Goal: Transaction & Acquisition: Purchase product/service

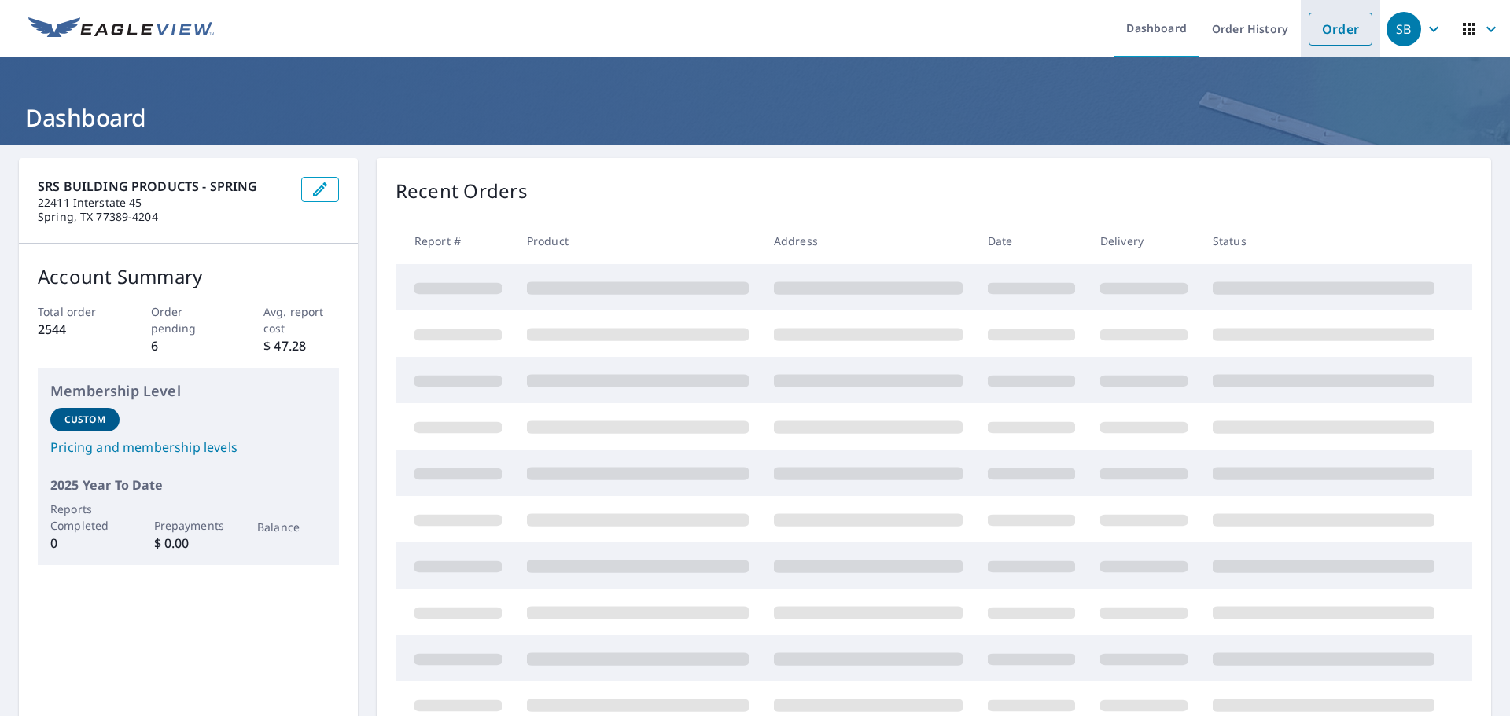
click at [1317, 28] on link "Order" at bounding box center [1341, 29] width 64 height 33
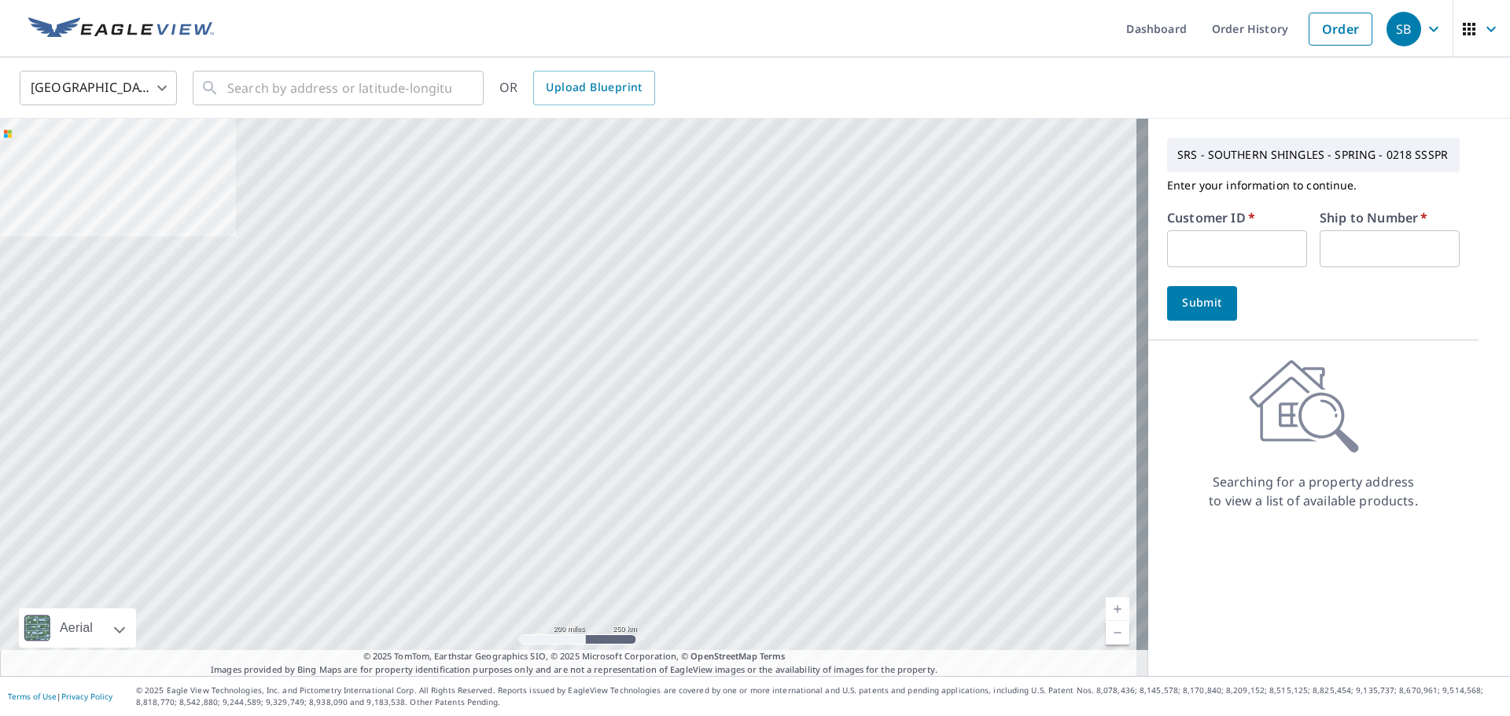
click at [1228, 245] on input "text" at bounding box center [1237, 248] width 140 height 37
type input "hel218"
click at [1344, 240] on input "text" at bounding box center [1390, 248] width 140 height 37
type input "1"
click at [620, 91] on span "Upload Blueprint" at bounding box center [594, 88] width 96 height 20
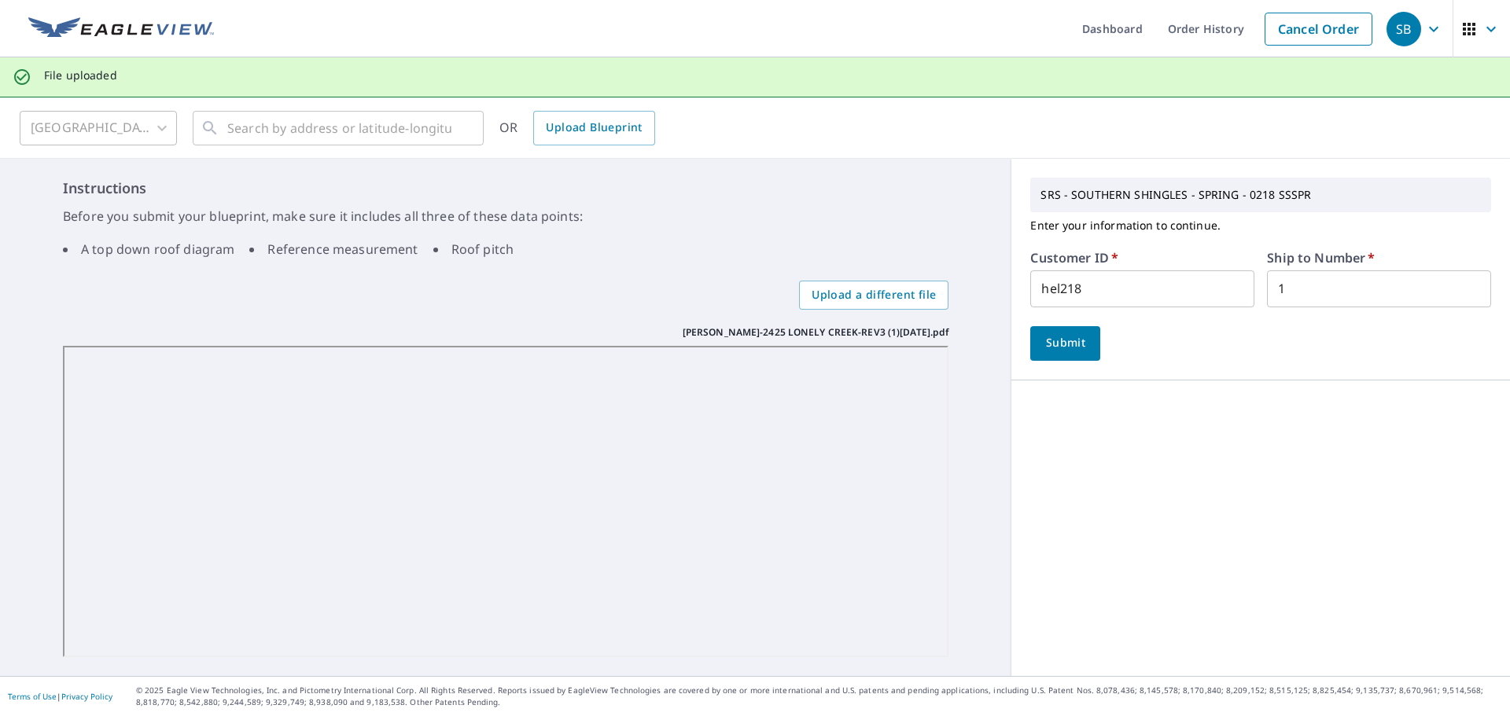
click at [1064, 336] on span "Submit" at bounding box center [1065, 343] width 45 height 20
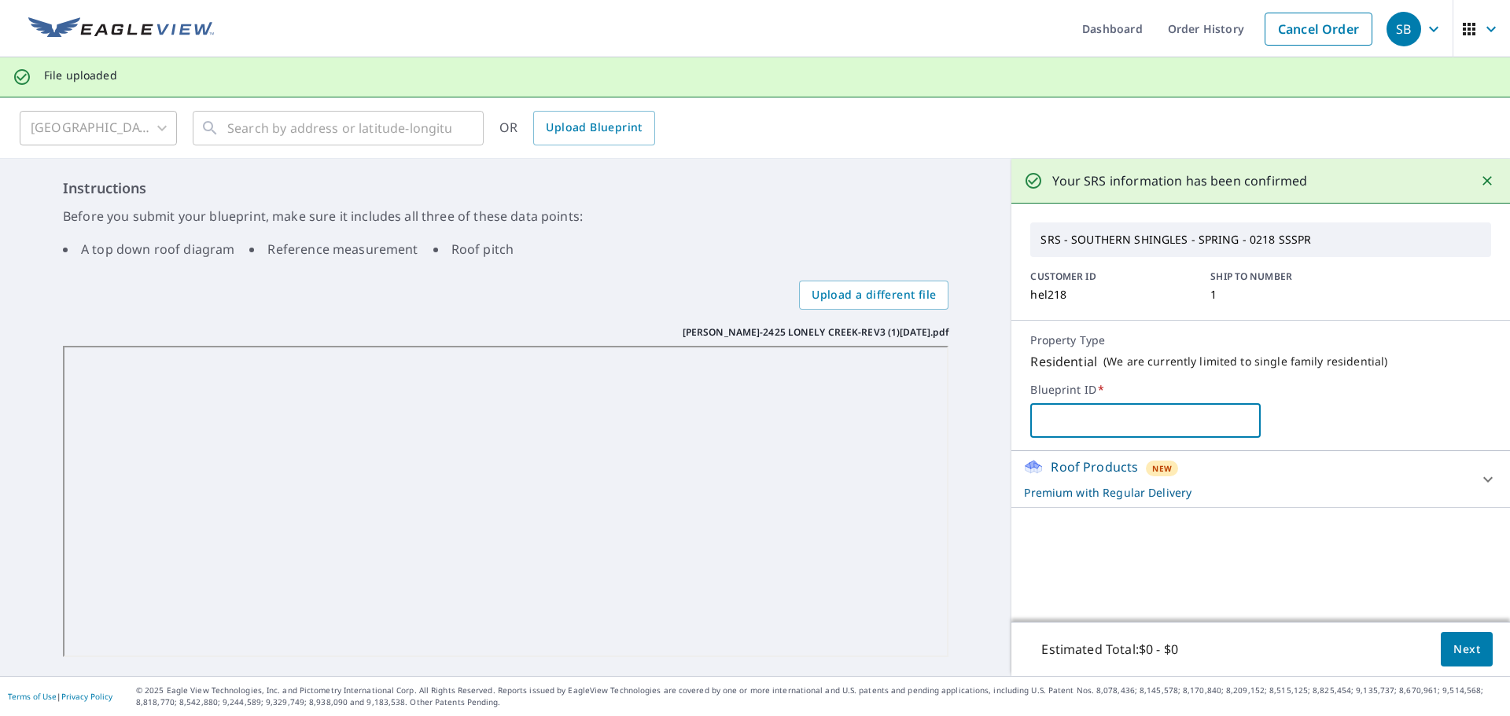
click at [1096, 414] on input "text" at bounding box center [1145, 421] width 230 height 44
type input "[PERSON_NAME]"
click at [1464, 661] on button "Next" at bounding box center [1467, 649] width 52 height 35
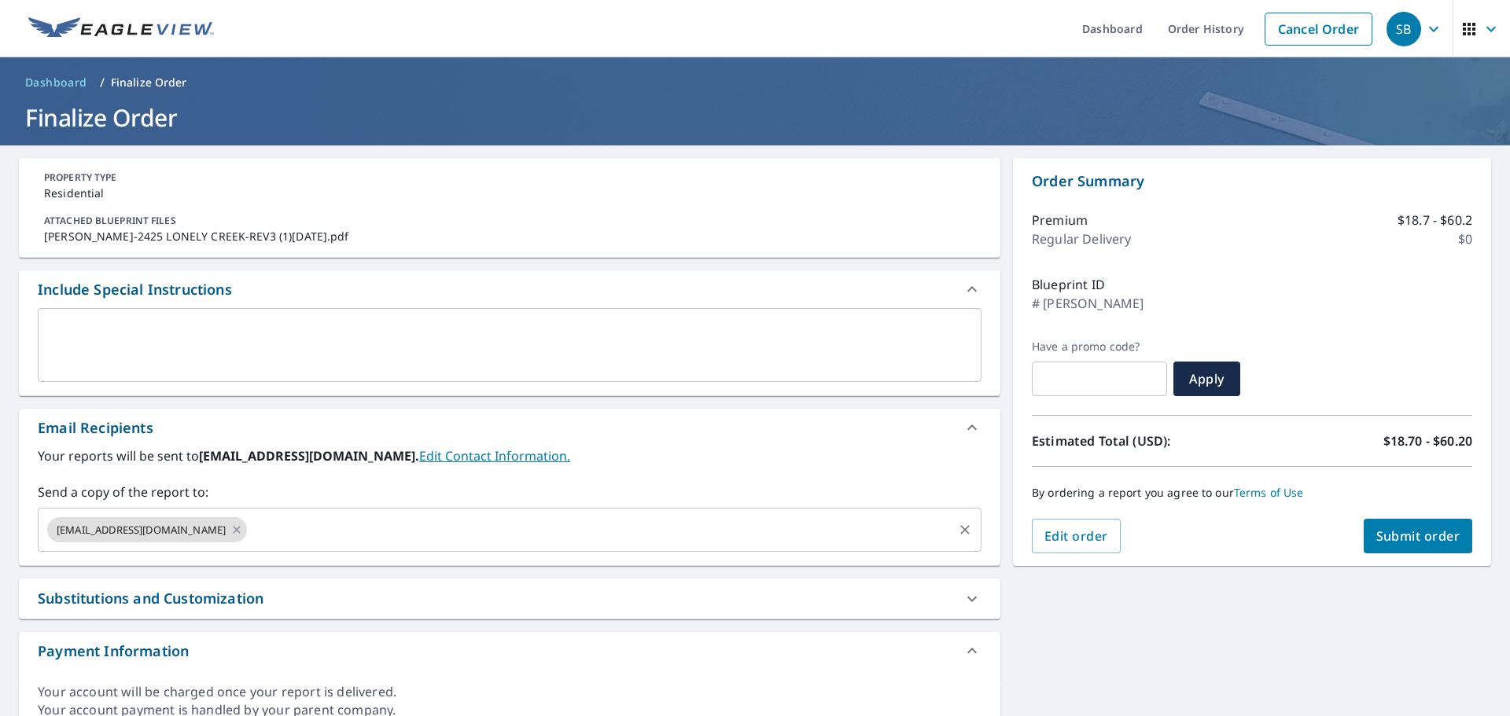
click at [331, 548] on div "[EMAIL_ADDRESS][DOMAIN_NAME] ​" at bounding box center [510, 530] width 944 height 44
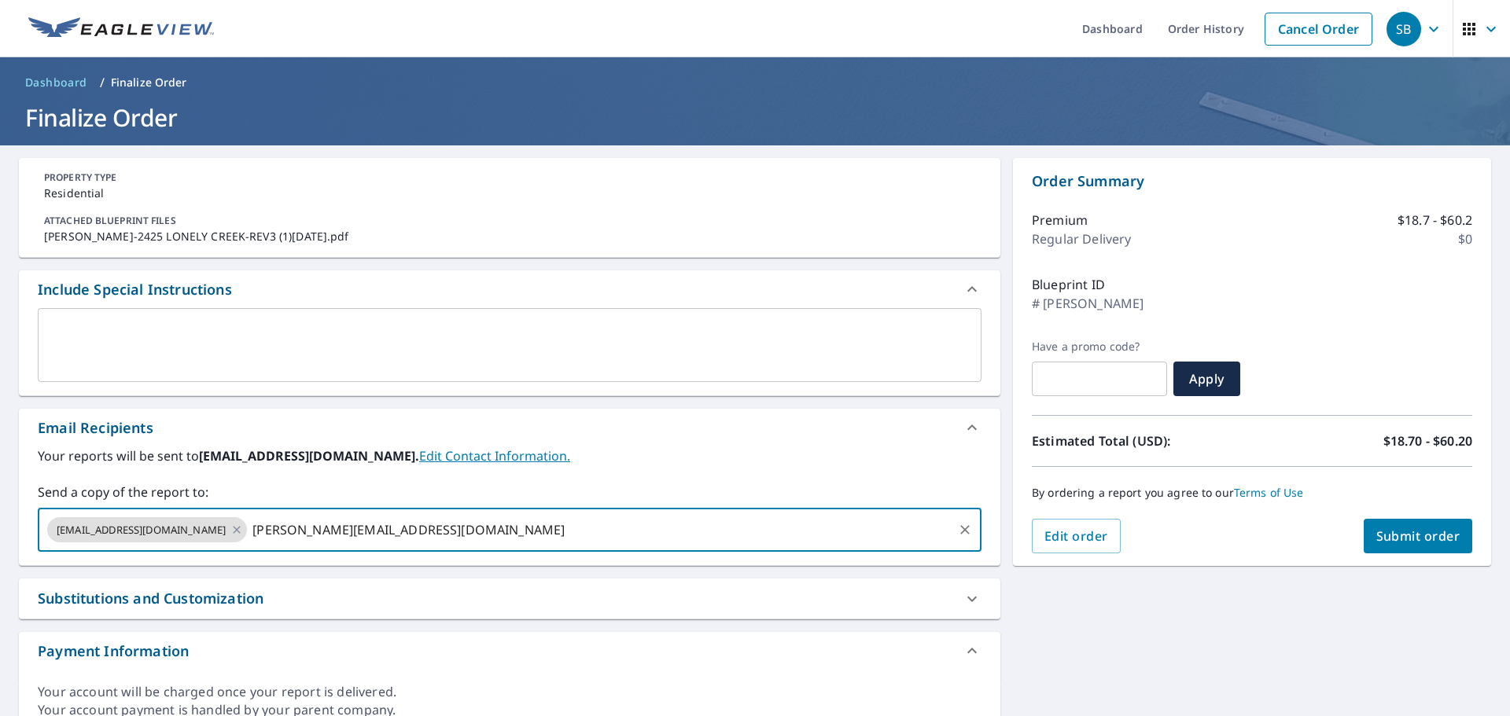
click at [342, 528] on input "[PERSON_NAME][EMAIL_ADDRESS][DOMAIN_NAME]" at bounding box center [600, 530] width 702 height 30
type input "[PERSON_NAME][EMAIL_ADDRESS][PERSON_NAME][DOMAIN_NAME]"
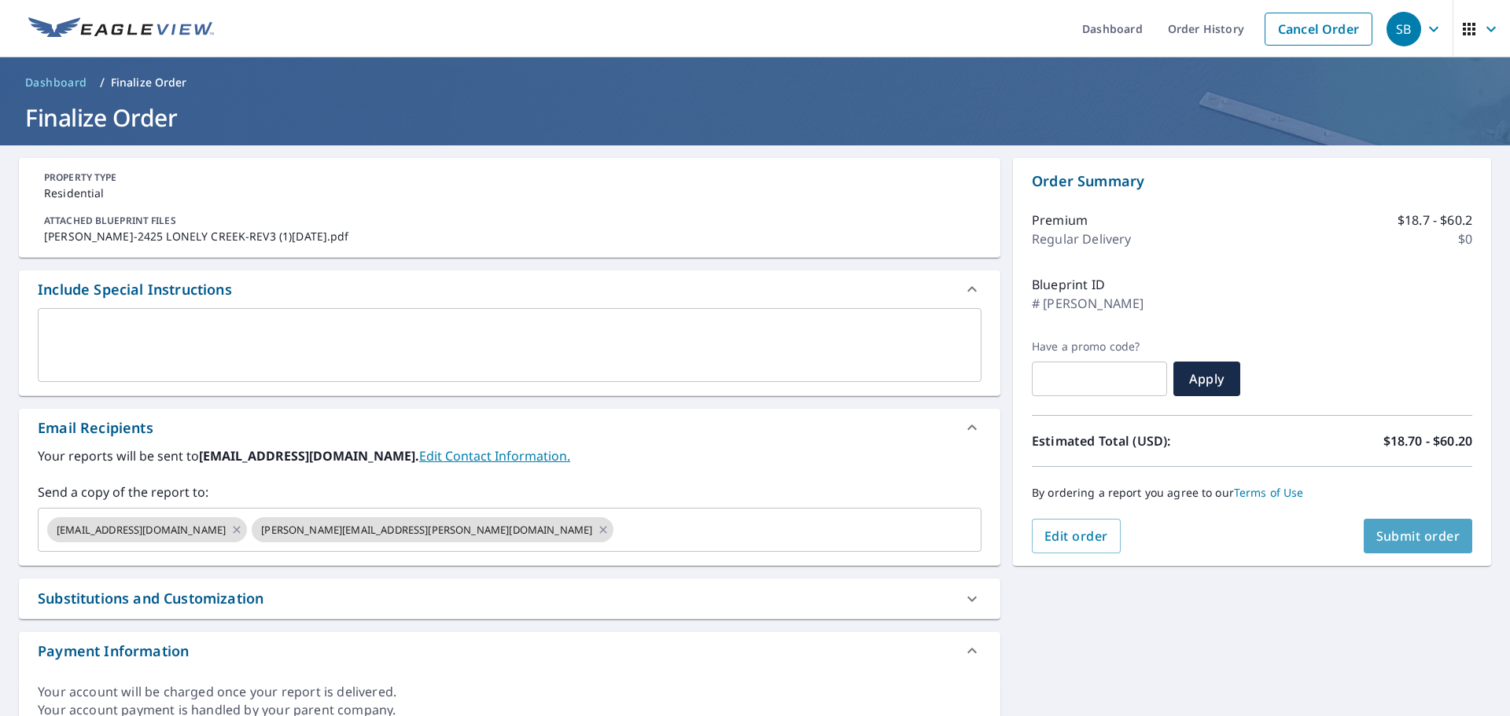
click at [1382, 539] on span "Submit order" at bounding box center [1418, 536] width 84 height 17
checkbox input "true"
